Goal: Check status: Check status

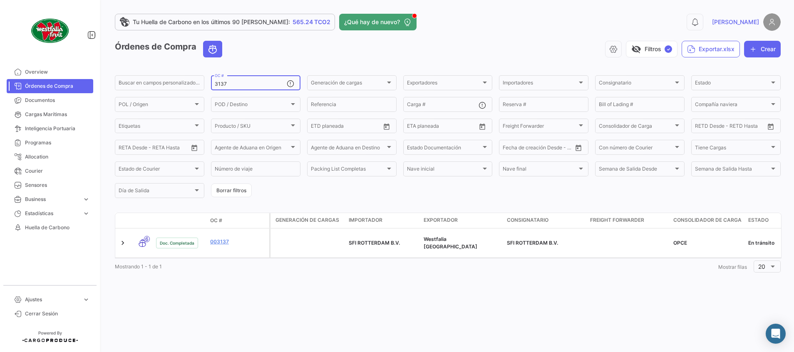
click at [244, 82] on input "3137" at bounding box center [251, 84] width 72 height 6
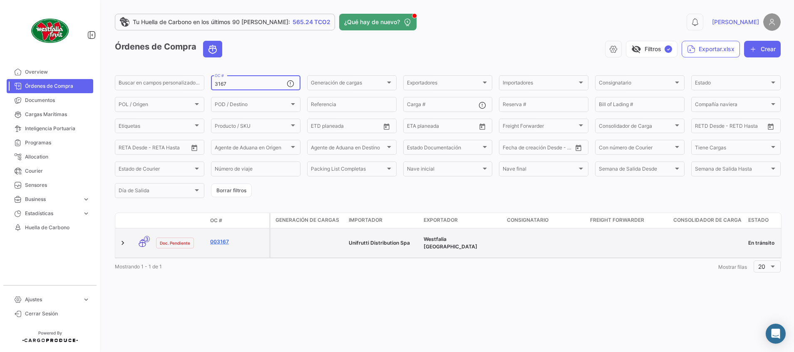
type input "3167"
click at [219, 239] on link "003167" at bounding box center [238, 241] width 56 height 7
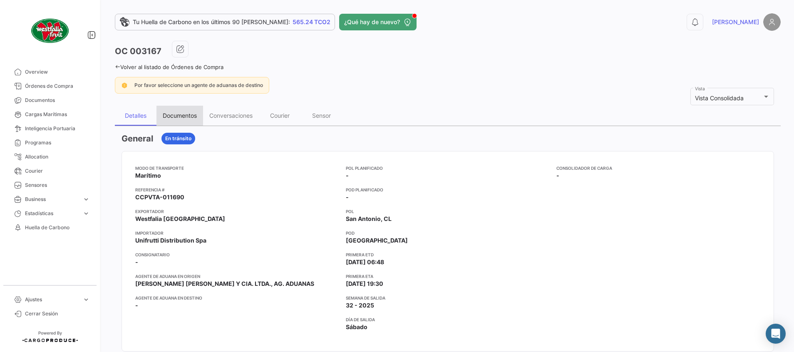
click at [184, 116] on div "Documentos" at bounding box center [180, 115] width 34 height 7
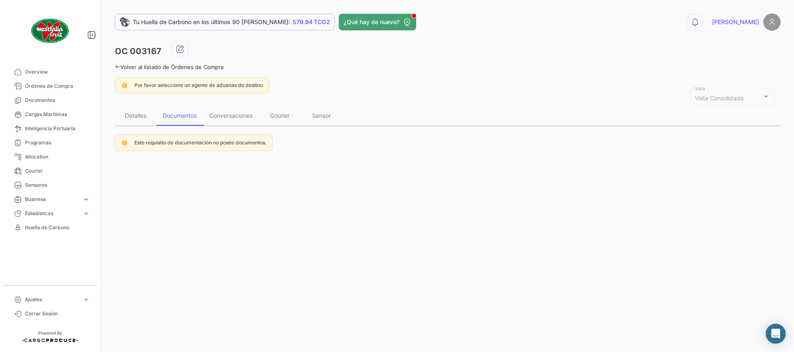
click at [206, 67] on link "Volver al listado de Órdenes de Compra" at bounding box center [169, 67] width 109 height 7
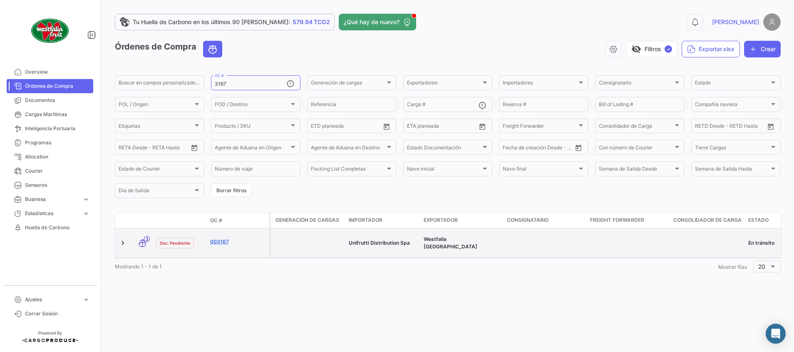
click at [225, 239] on link "003167" at bounding box center [238, 241] width 56 height 7
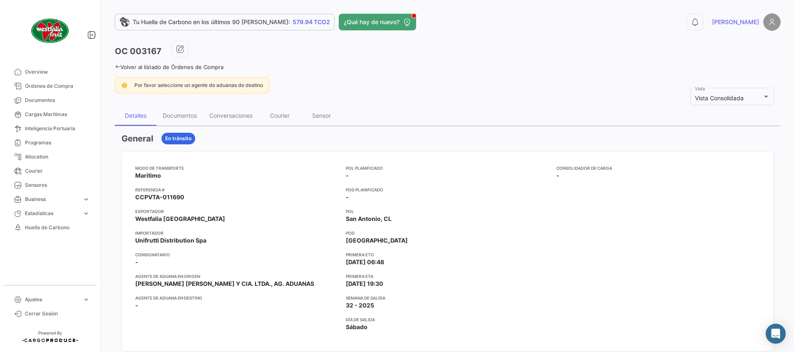
click at [210, 70] on link "Volver al listado de Órdenes de Compra" at bounding box center [169, 67] width 109 height 7
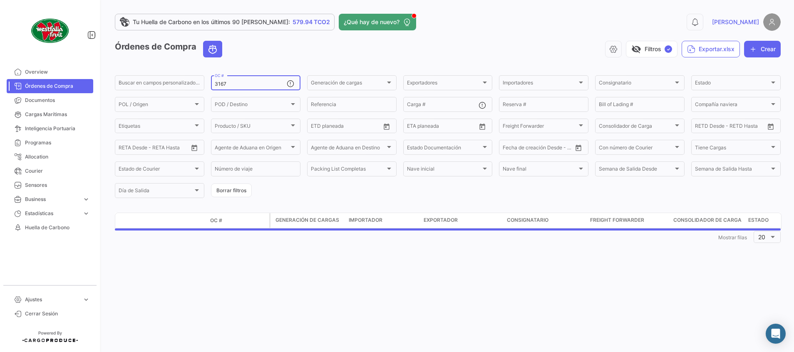
click at [257, 88] on div "3167 OC #" at bounding box center [251, 82] width 72 height 16
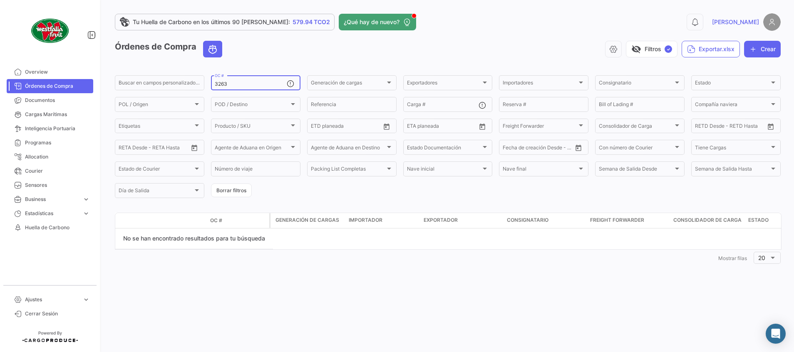
click at [267, 80] on div "3263 OC #" at bounding box center [251, 82] width 72 height 16
type input "3201"
